Goal: Task Accomplishment & Management: Use online tool/utility

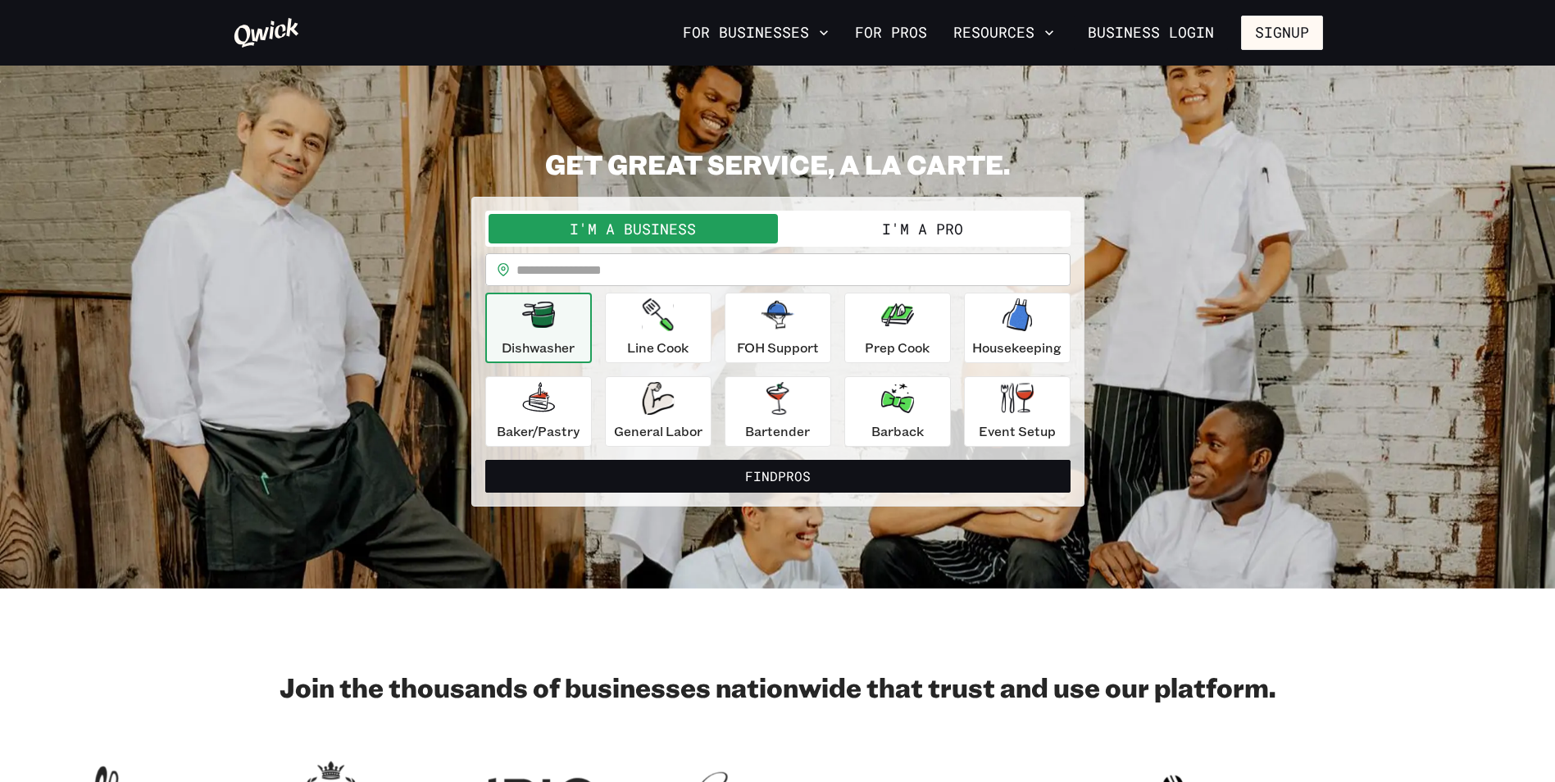
click at [839, 218] on button "I'm a Pro" at bounding box center [922, 229] width 289 height 30
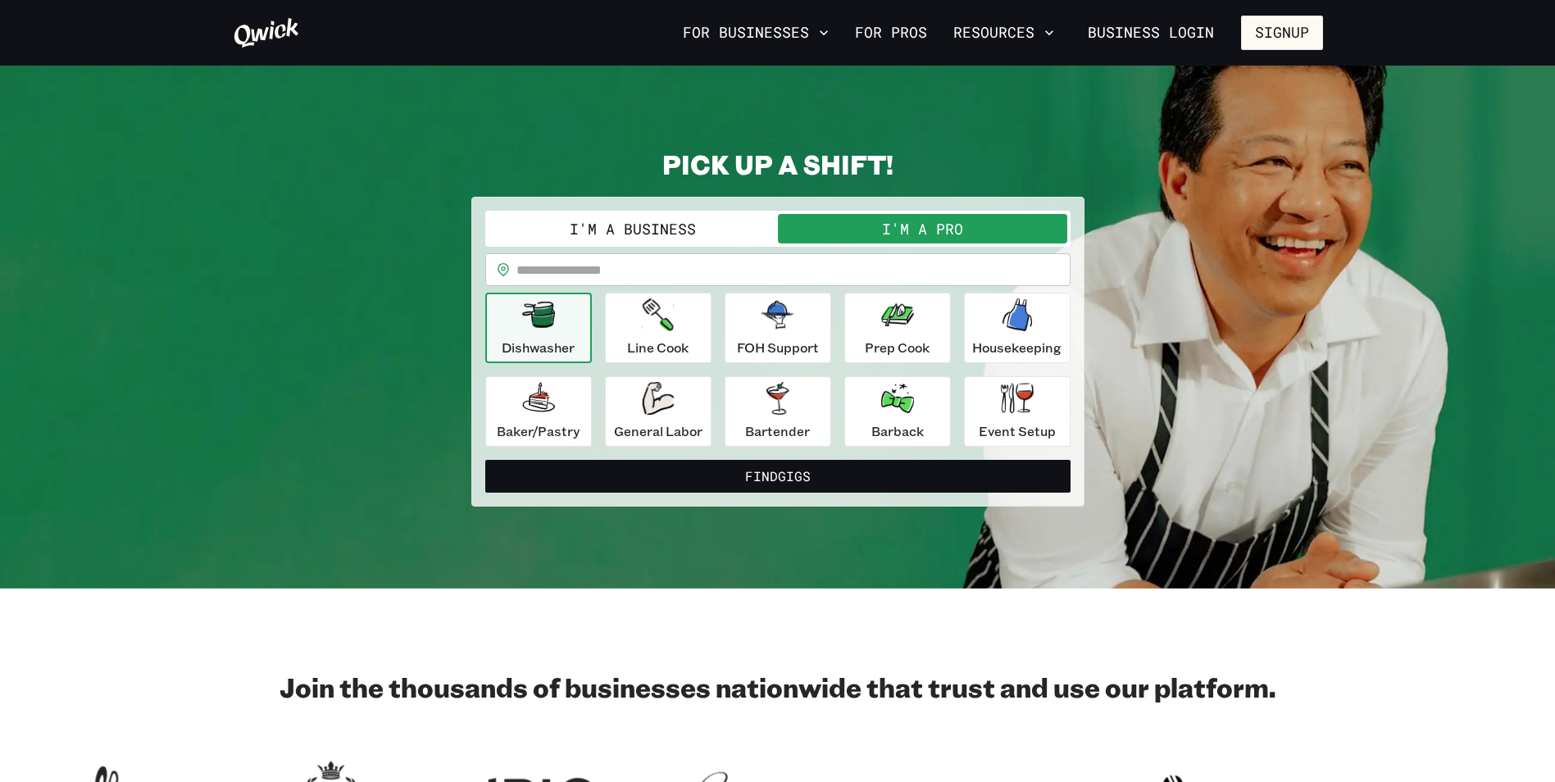
click at [730, 269] on input "text" at bounding box center [793, 269] width 554 height 33
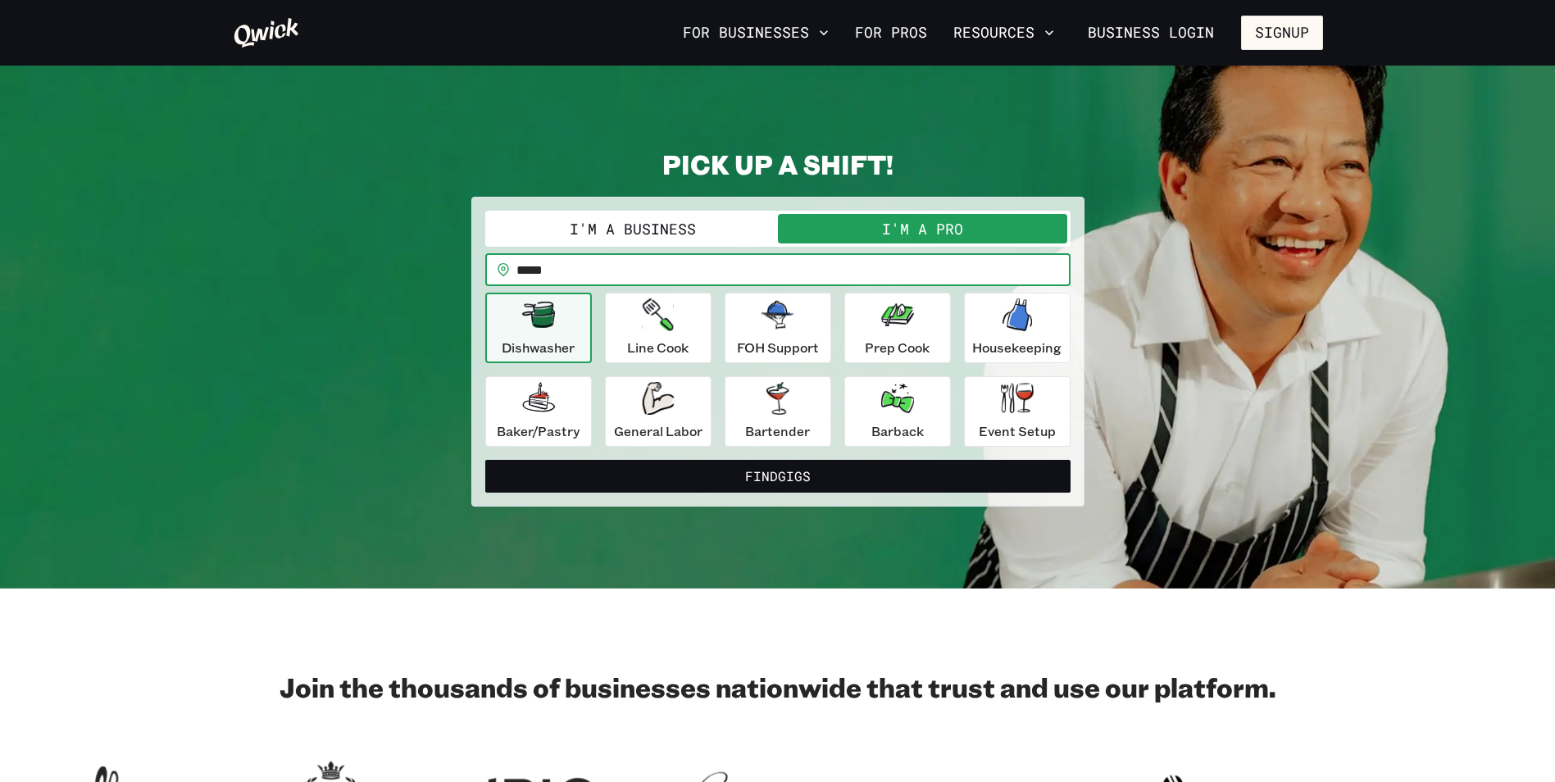
click at [485, 460] on button "Find Gigs" at bounding box center [777, 476] width 585 height 33
type input "******"
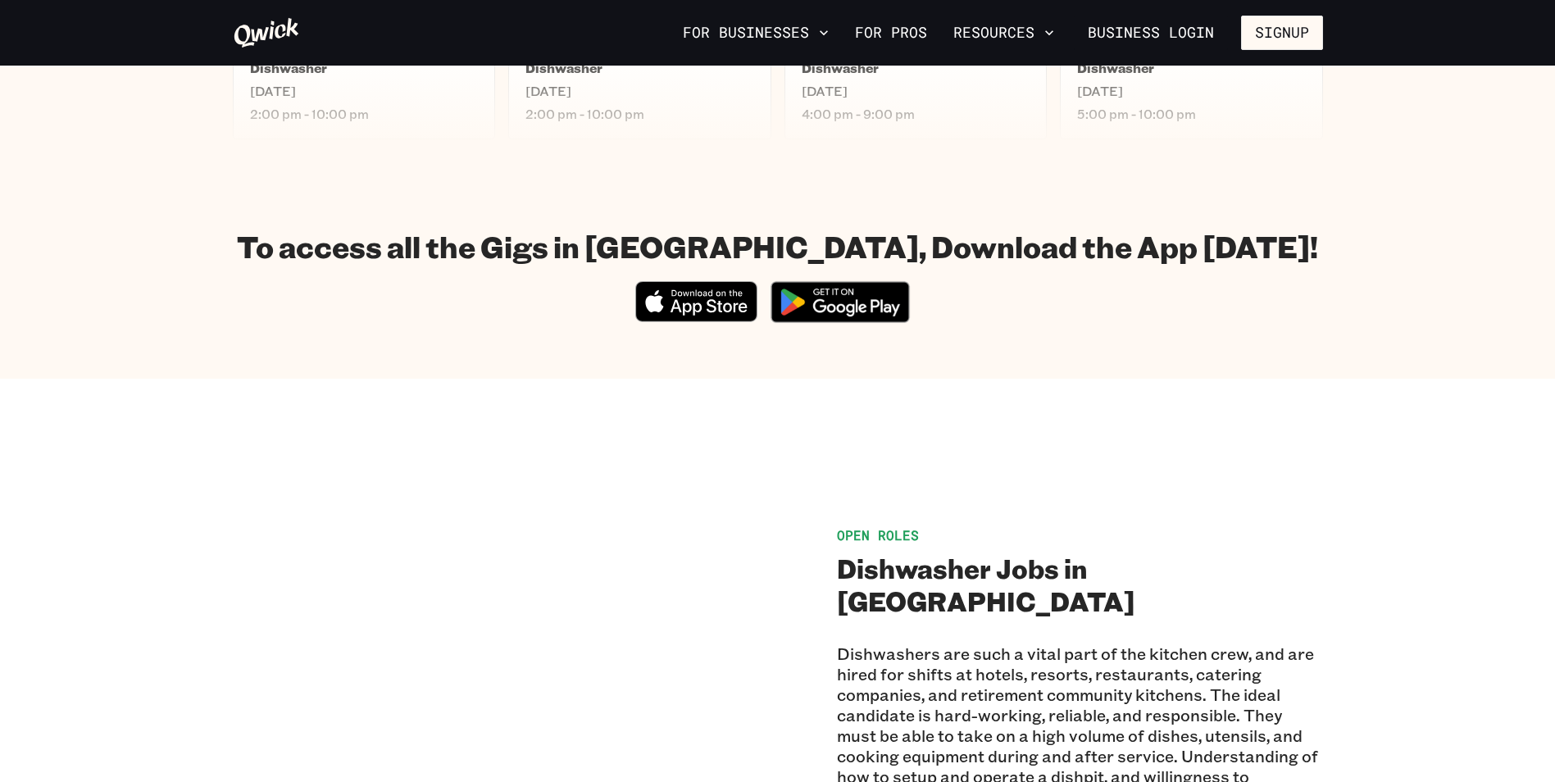
scroll to position [902, 0]
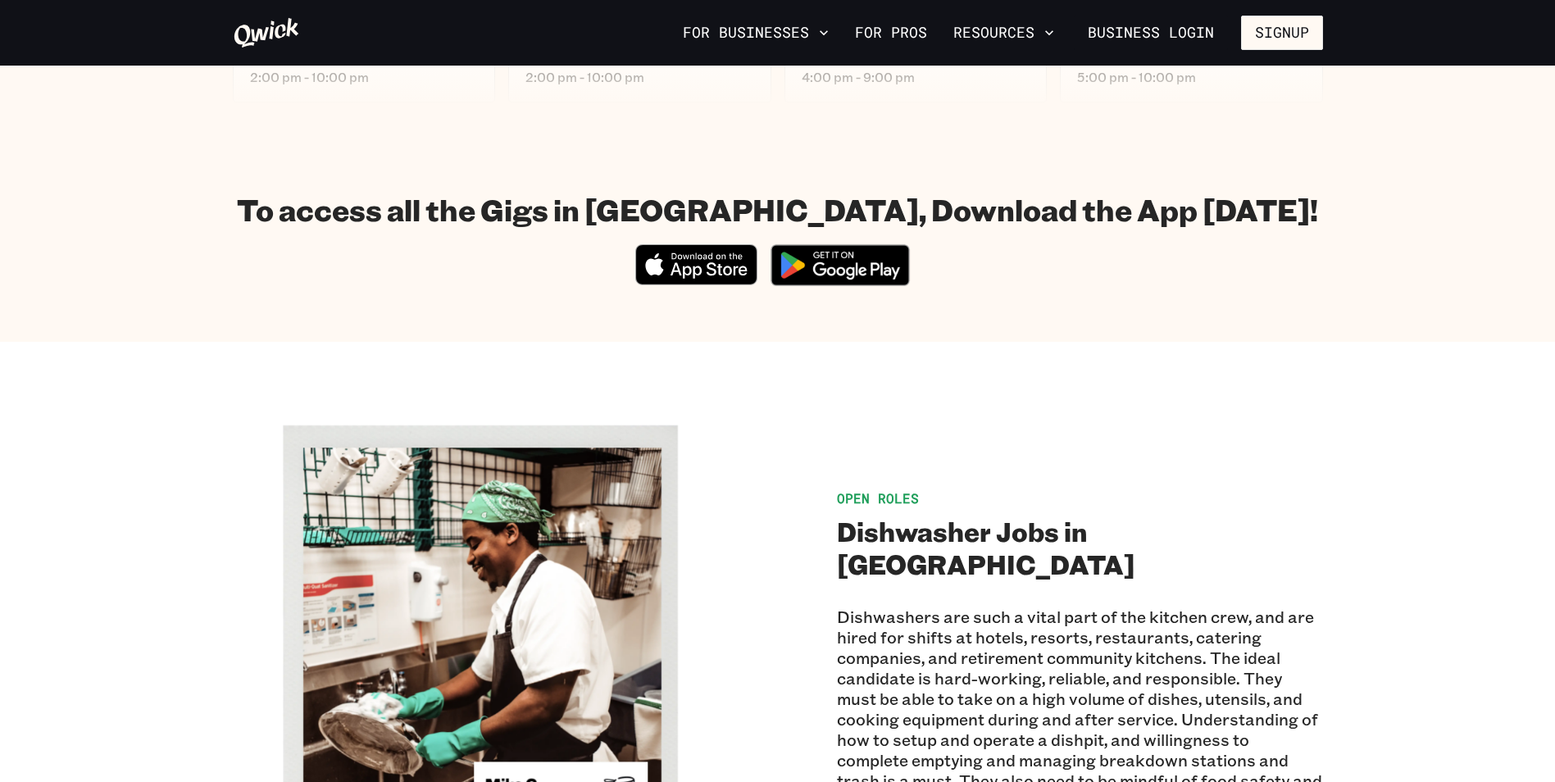
click at [850, 266] on img at bounding box center [840, 264] width 159 height 61
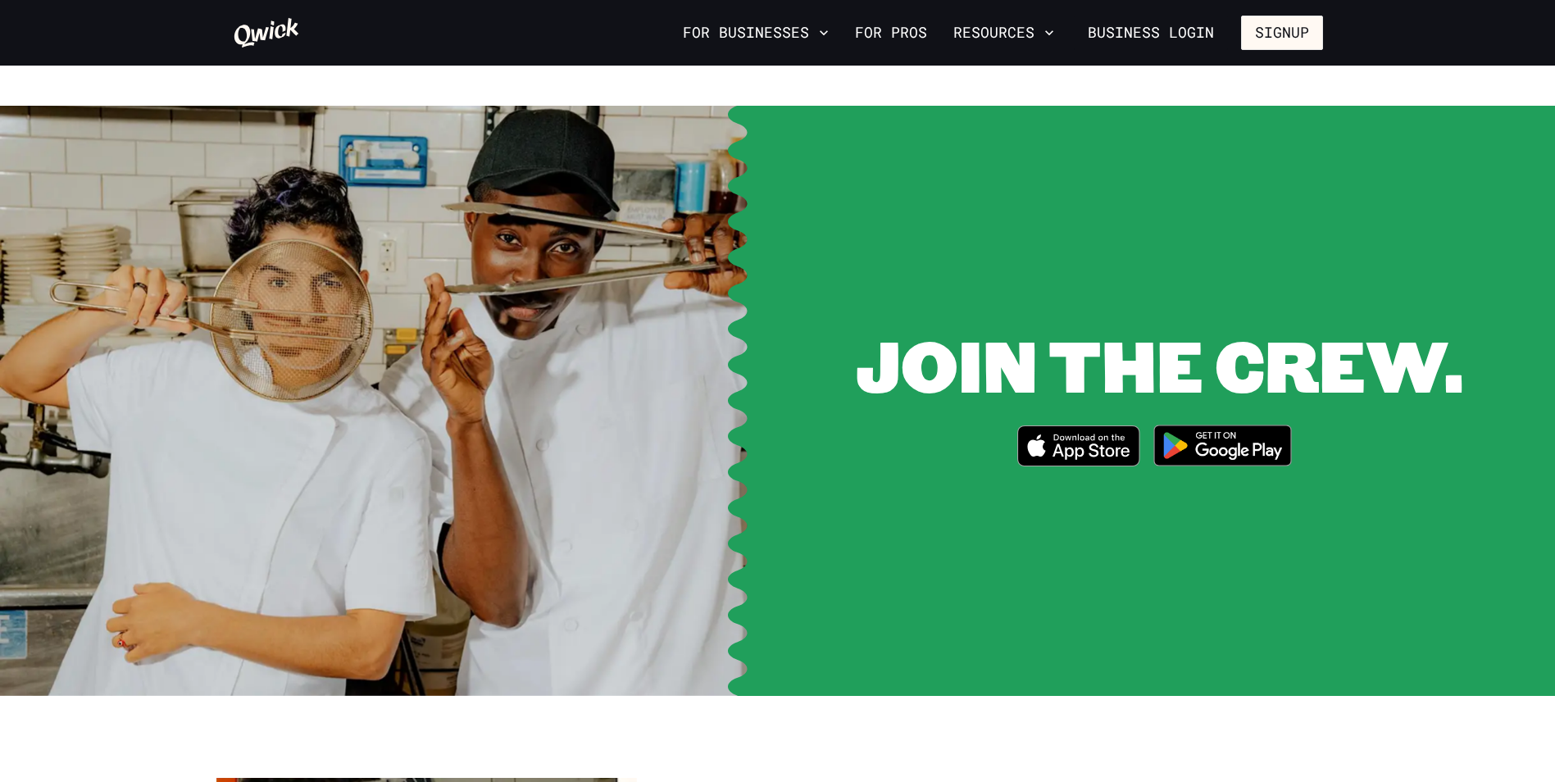
scroll to position [2213, 0]
